Goal: Task Accomplishment & Management: Manage account settings

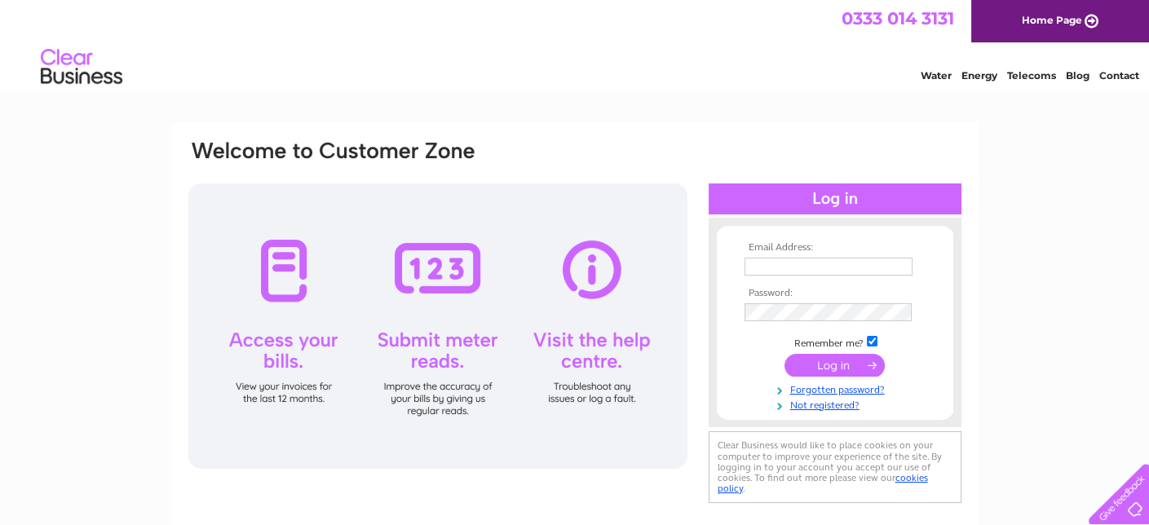
type input "[EMAIL_ADDRESS][DOMAIN_NAME]"
click at [831, 366] on input "submit" at bounding box center [835, 365] width 100 height 23
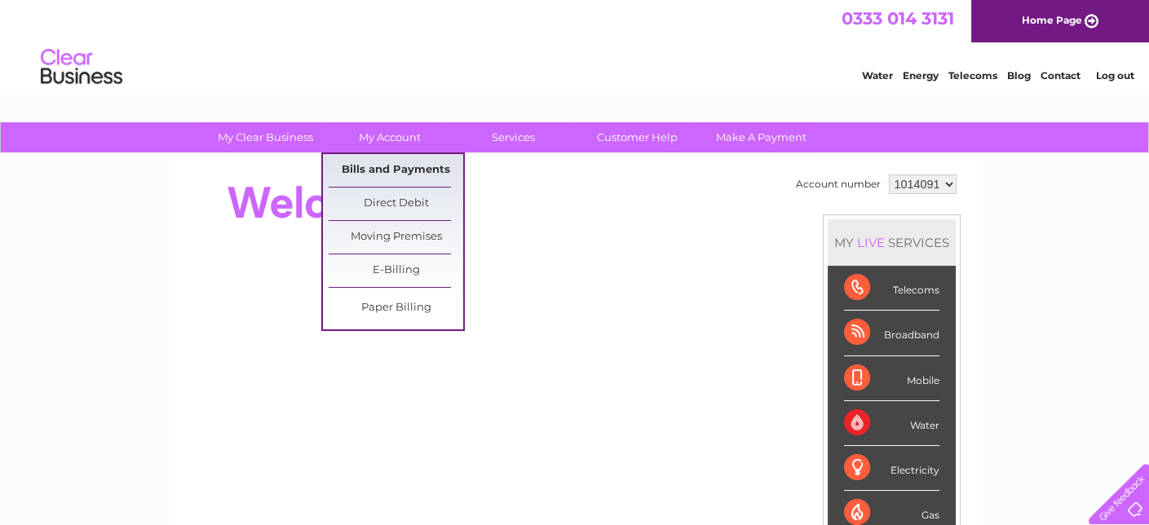
click at [391, 166] on link "Bills and Payments" at bounding box center [396, 170] width 135 height 33
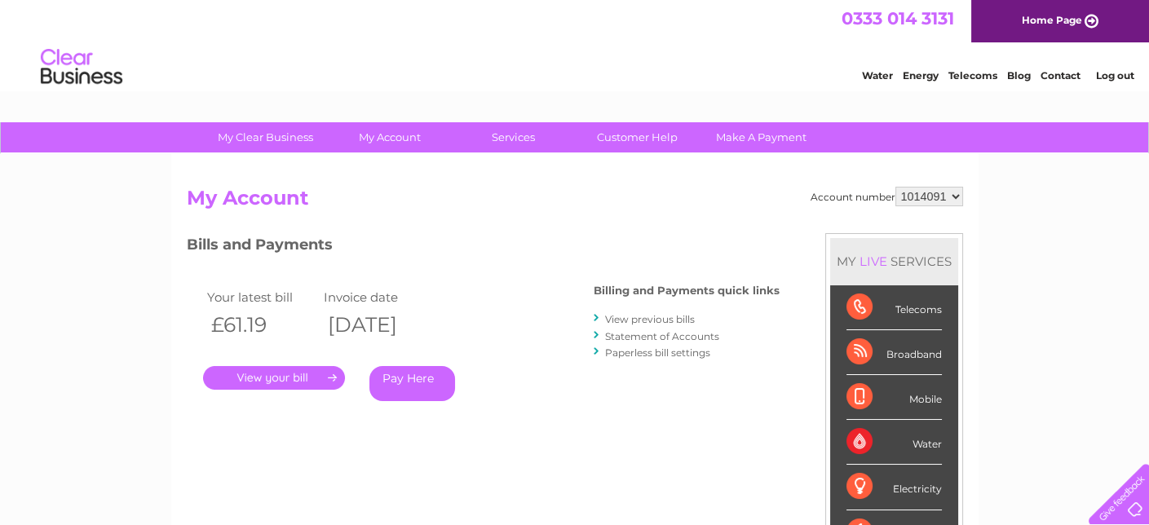
click at [303, 374] on link "." at bounding box center [274, 378] width 142 height 24
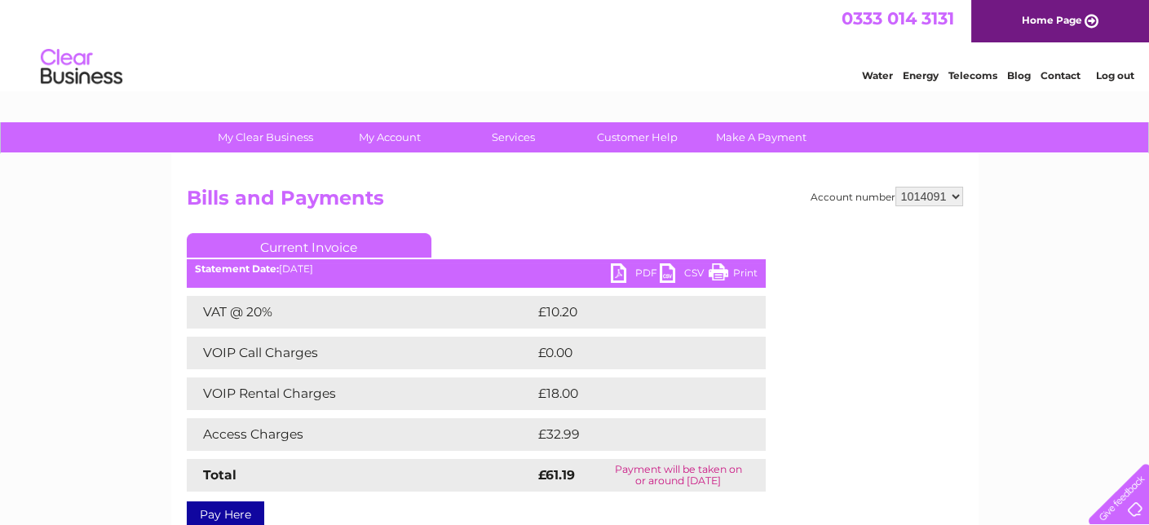
click at [622, 267] on link "PDF" at bounding box center [635, 275] width 49 height 24
